Goal: Navigation & Orientation: Find specific page/section

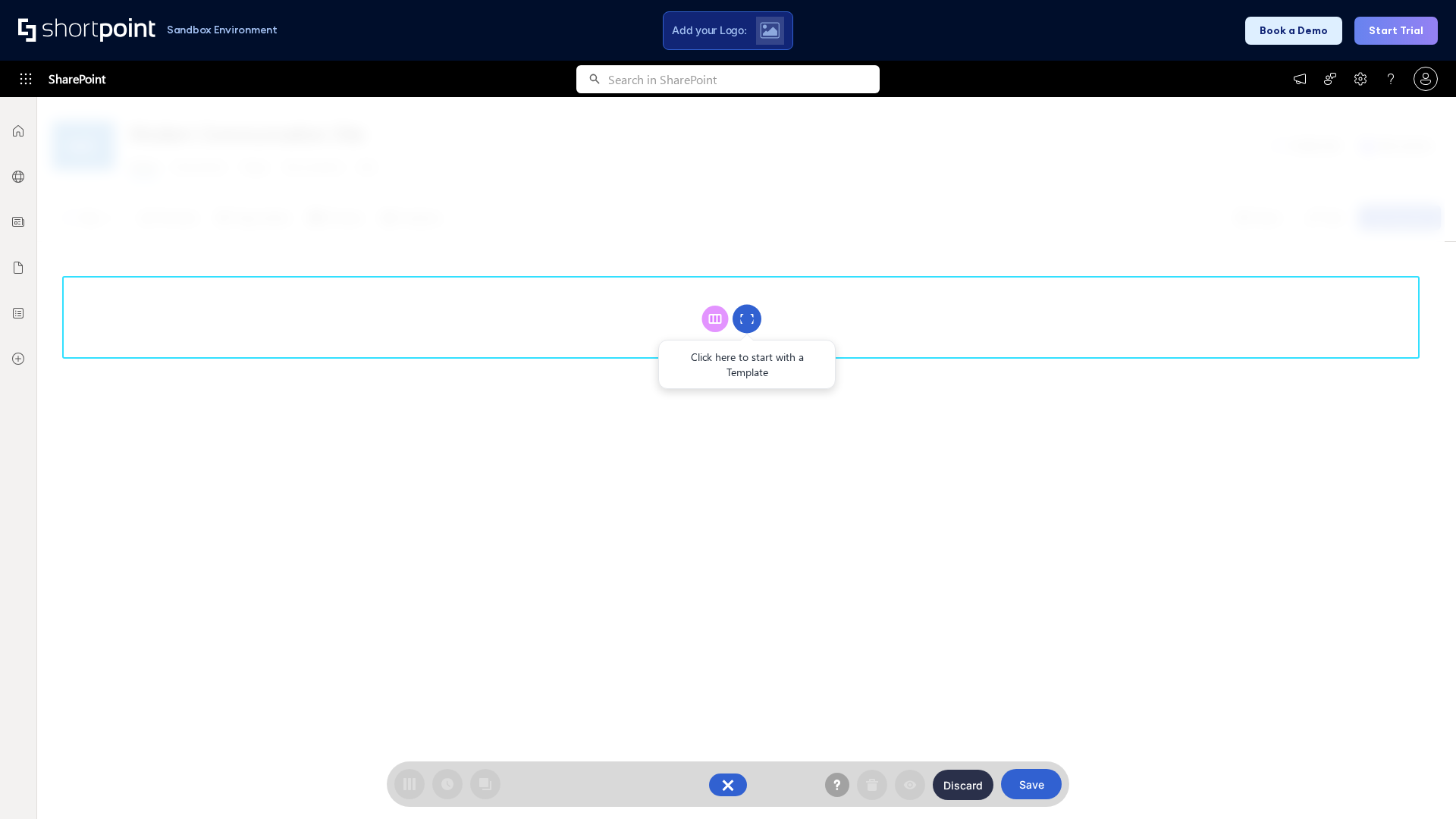
click at [747, 318] on circle at bounding box center [747, 319] width 29 height 29
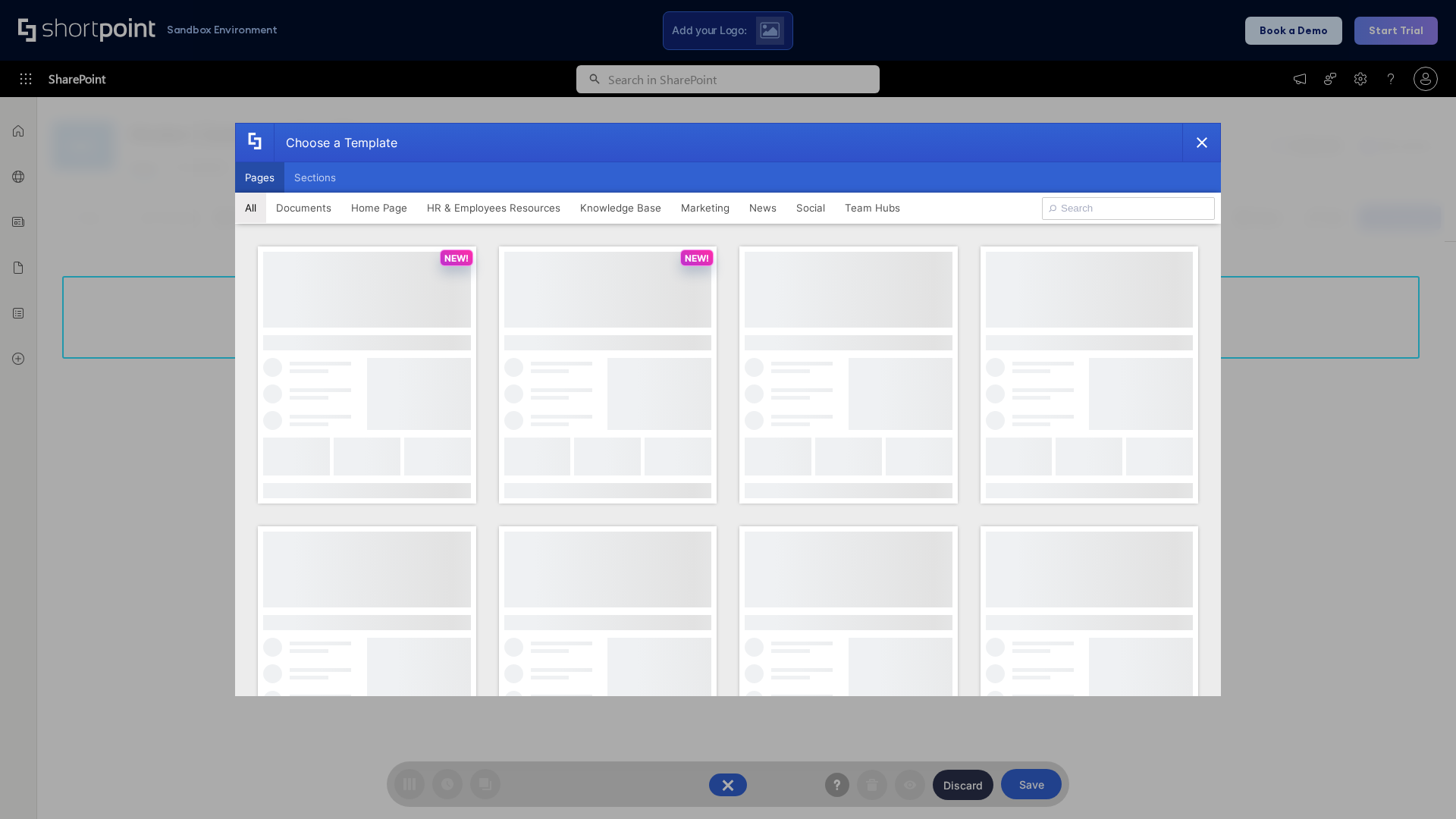
click at [259, 178] on button "Pages" at bounding box center [260, 178] width 49 height 31
type input "Documents 3"
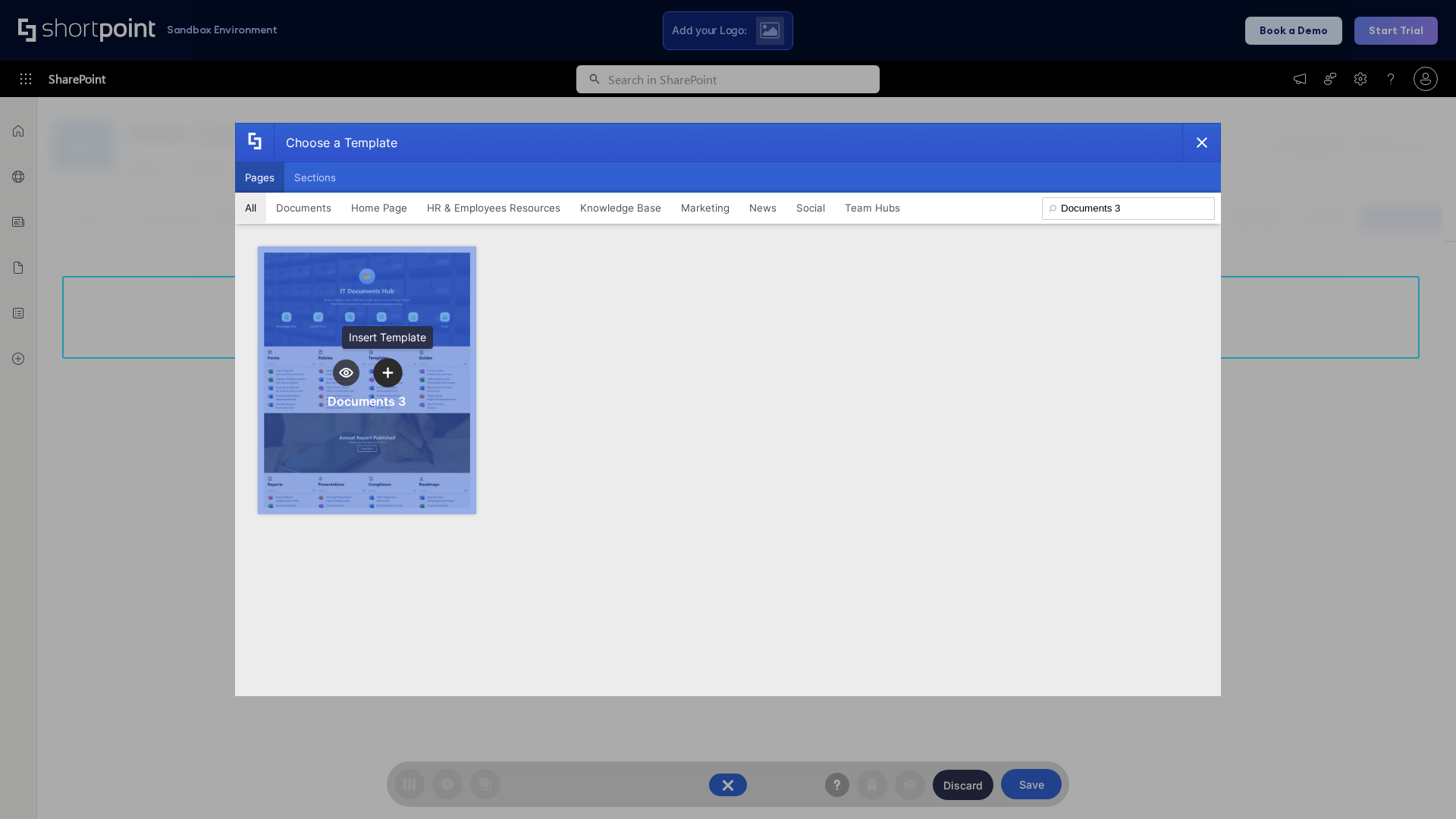
click at [388, 373] on icon "template selector" at bounding box center [388, 373] width 11 height 11
